Goal: Task Accomplishment & Management: Manage account settings

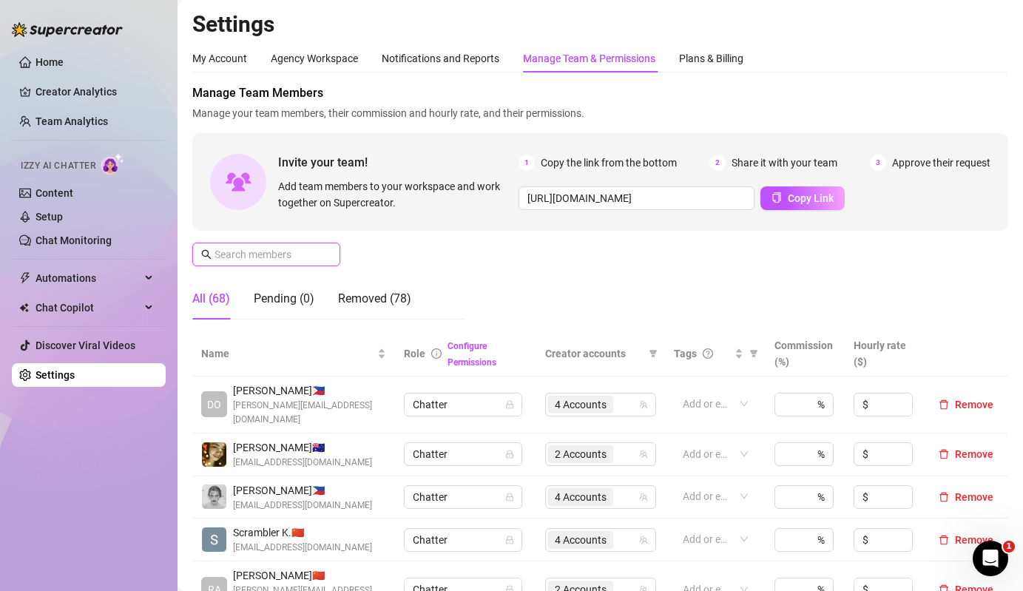
click at [294, 256] on input "text" at bounding box center [266, 254] width 105 height 16
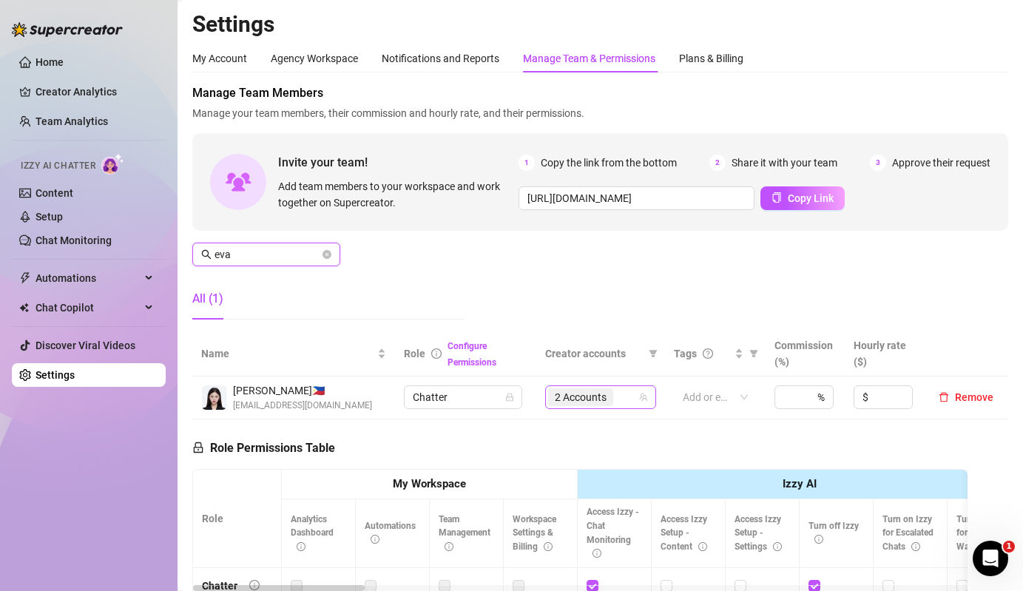
click at [591, 398] on span "2 Accounts" at bounding box center [581, 397] width 52 height 16
type input "eva"
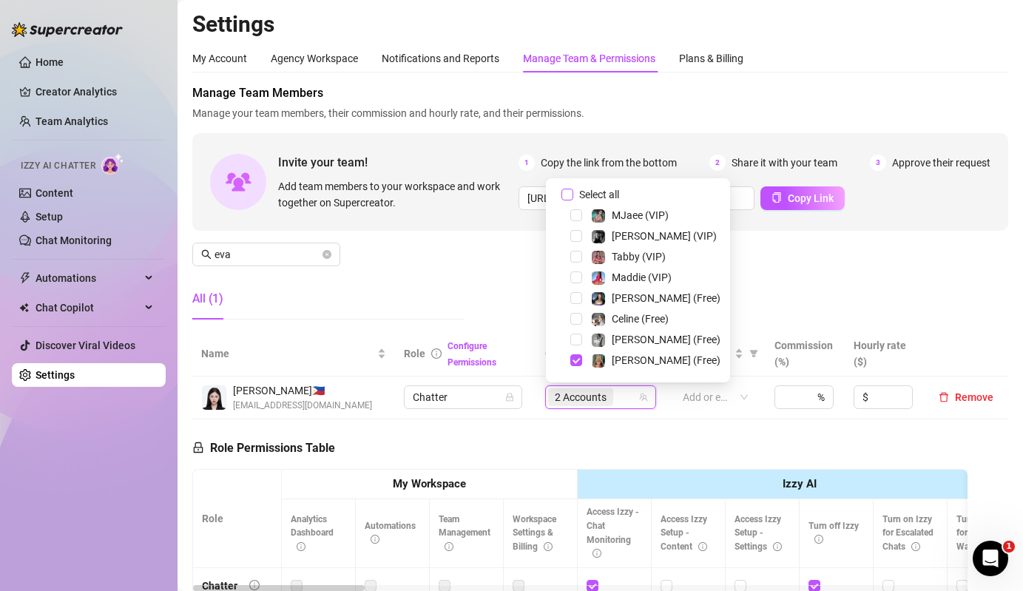
click at [603, 194] on span "Select all" at bounding box center [599, 194] width 52 height 16
click at [573, 194] on input "Select all" at bounding box center [567, 195] width 12 height 12
click at [603, 194] on span "Select all" at bounding box center [599, 194] width 52 height 16
click at [573, 194] on input "Select all" at bounding box center [567, 195] width 12 height 12
checkbox input "false"
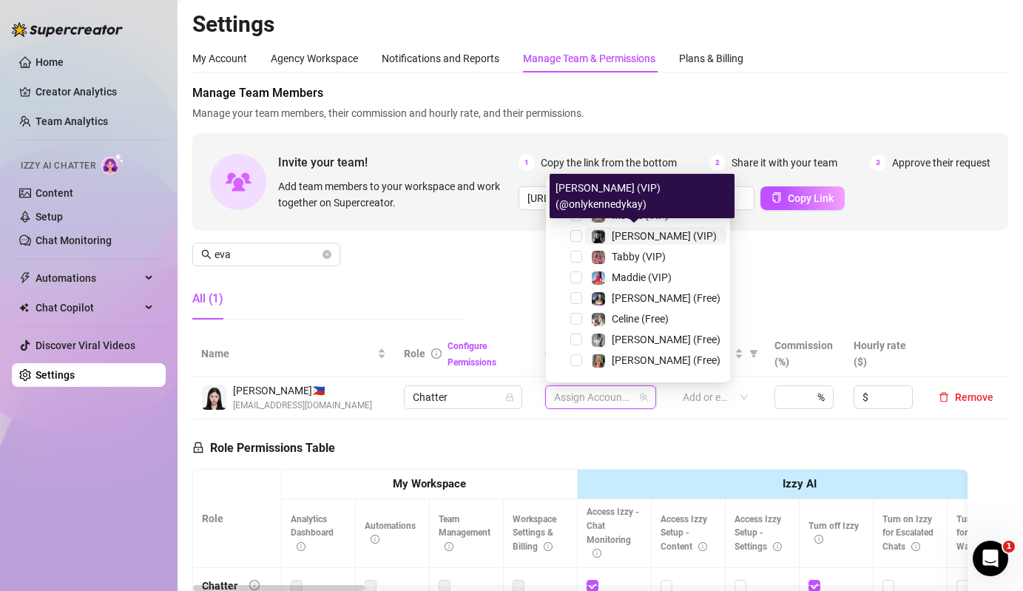
click at [630, 234] on span "[PERSON_NAME] (VIP)" at bounding box center [664, 236] width 105 height 12
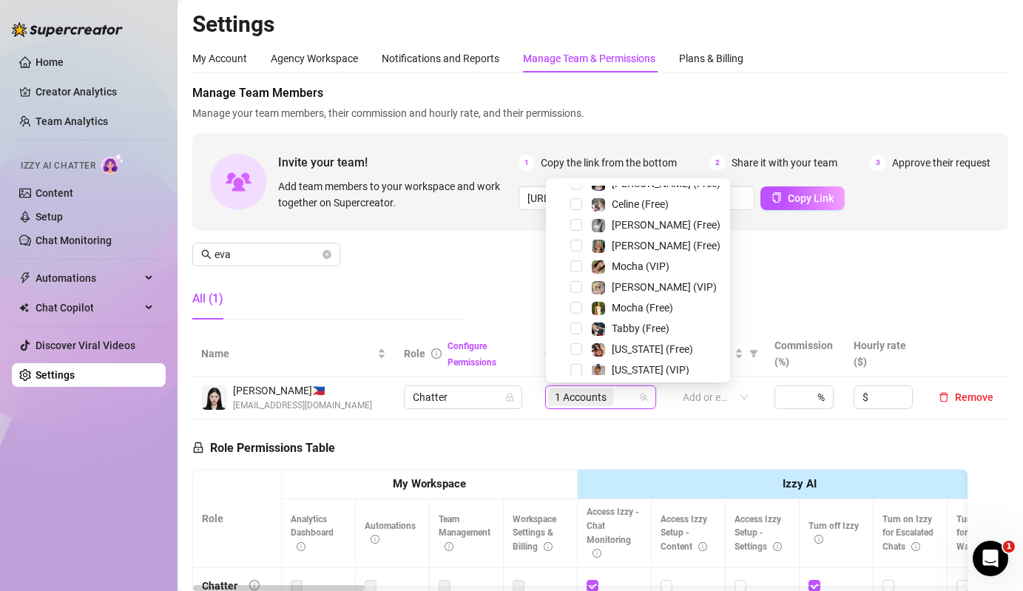
scroll to position [135, 0]
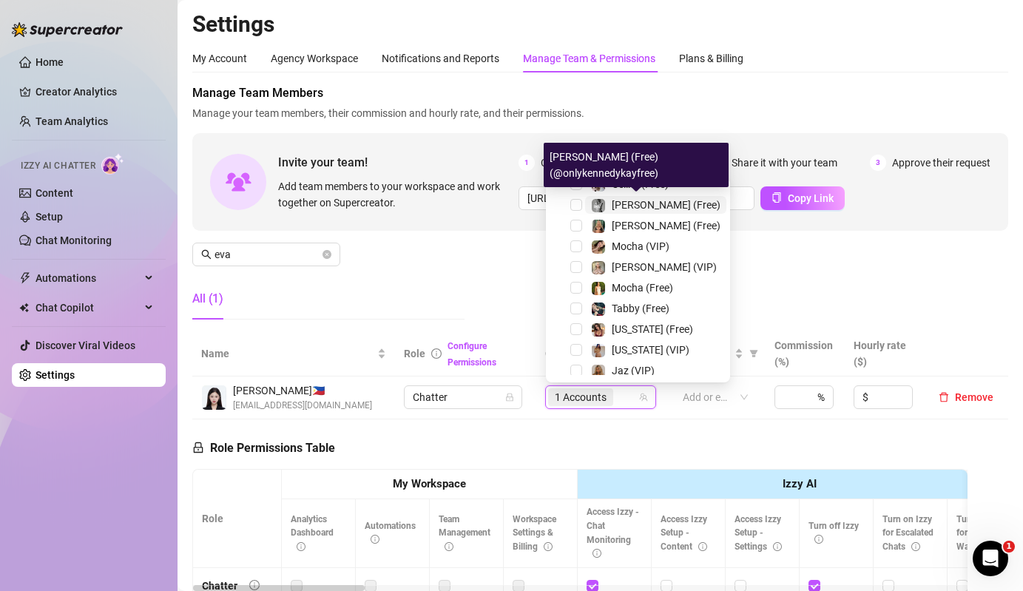
click at [616, 207] on span "[PERSON_NAME] (Free)" at bounding box center [666, 205] width 109 height 12
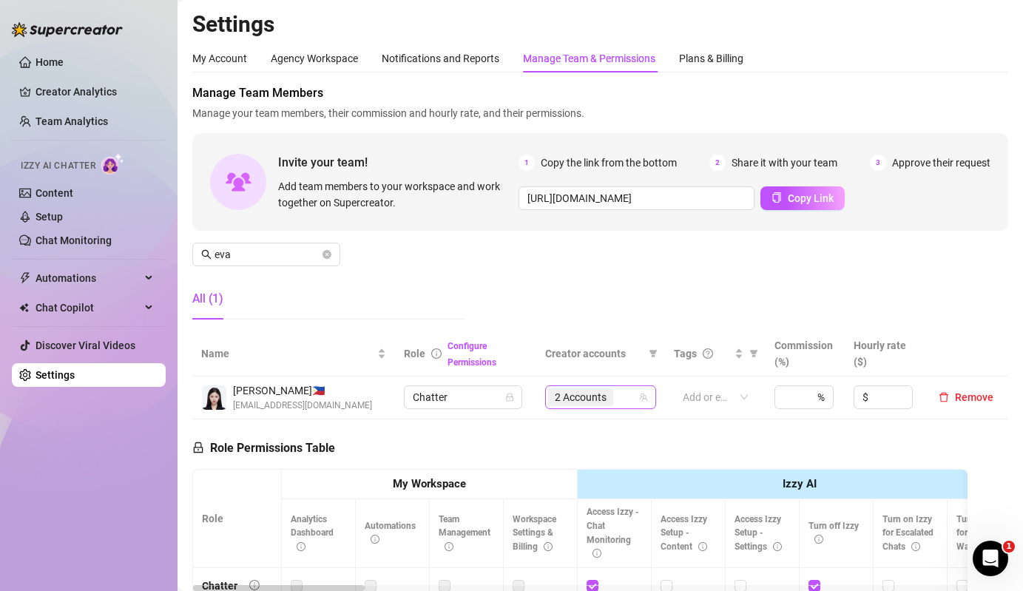
click at [593, 407] on div "2 Accounts" at bounding box center [582, 397] width 68 height 21
